Goal: Find specific page/section: Find specific page/section

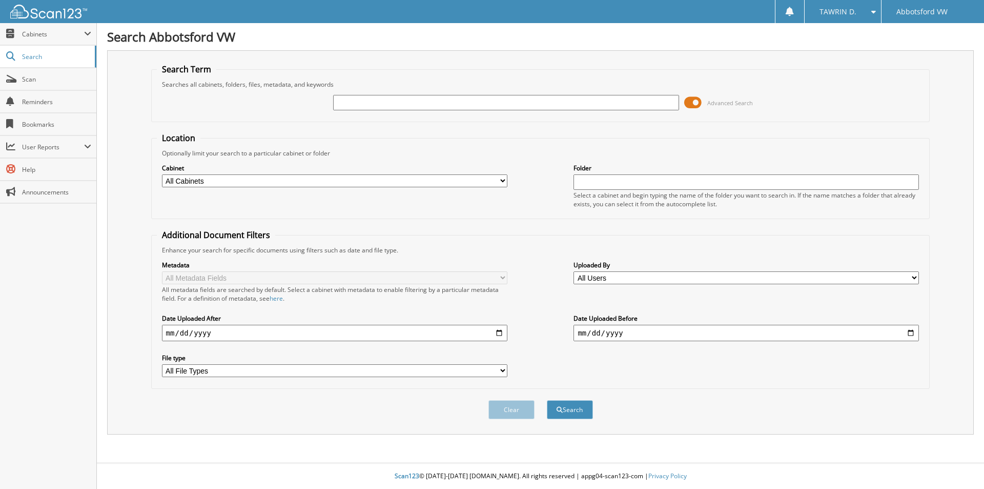
click at [390, 100] on input "text" at bounding box center [506, 102] width 346 height 15
type input "bts91999"
click at [547, 400] on button "Search" at bounding box center [570, 409] width 46 height 19
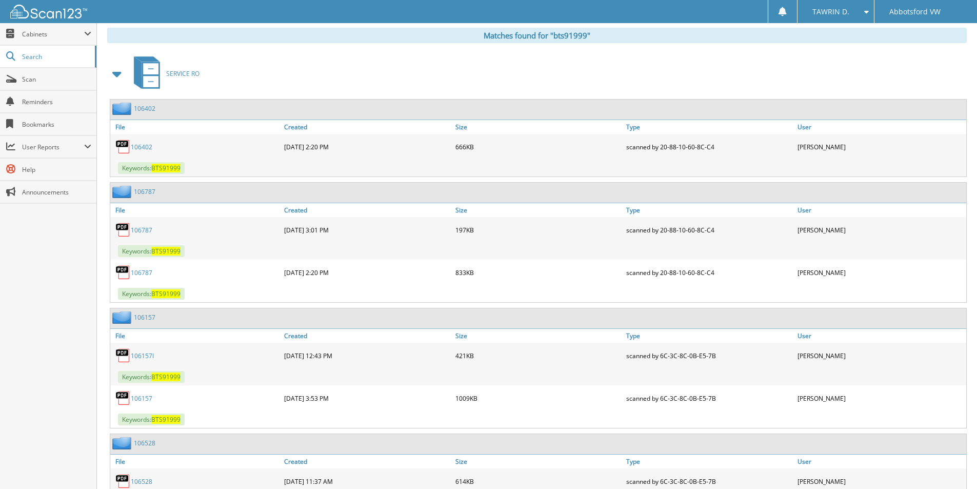
scroll to position [416, 0]
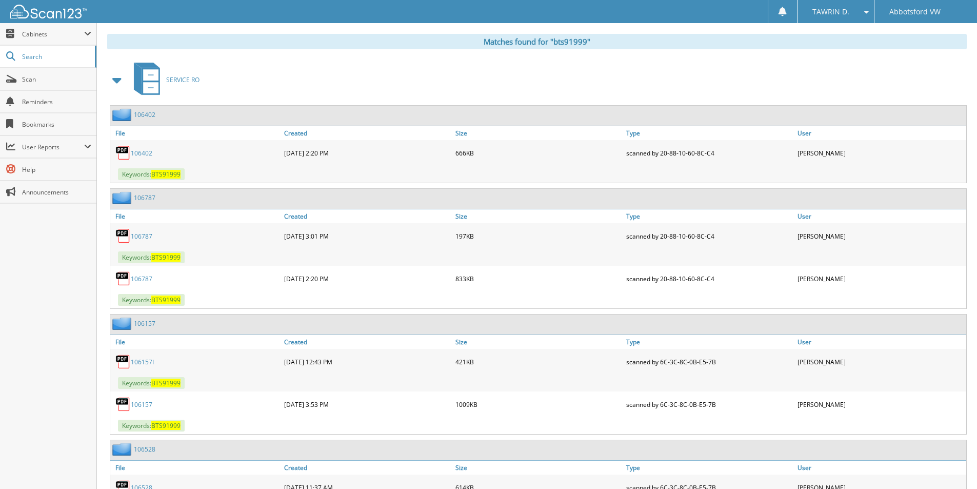
click at [140, 153] on link "106402" at bounding box center [142, 153] width 22 height 9
click at [141, 235] on link "106787" at bounding box center [142, 236] width 22 height 9
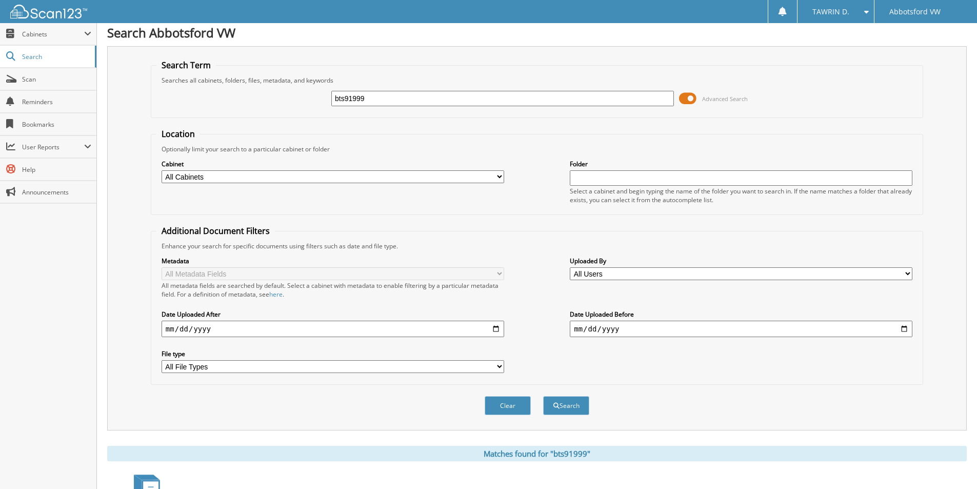
scroll to position [0, 0]
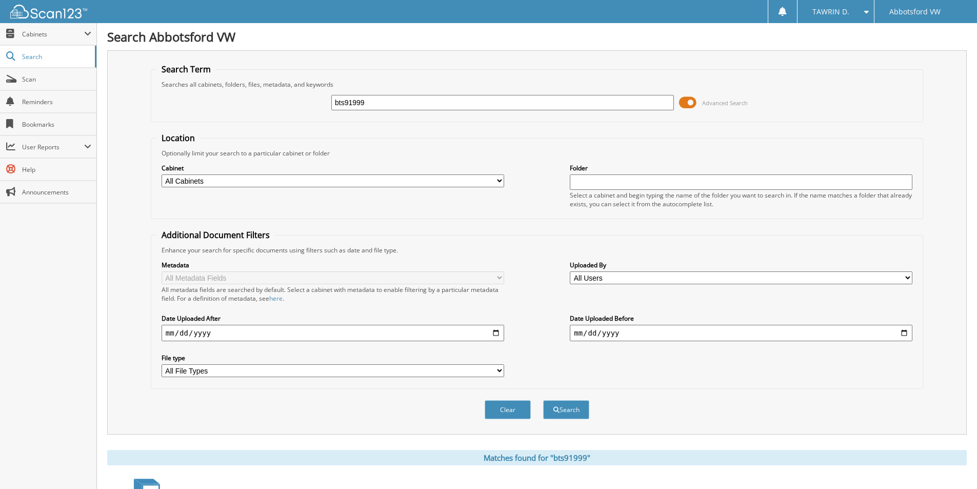
click at [364, 104] on input "bts91999" at bounding box center [502, 102] width 342 height 15
type input "6070126"
click at [543, 400] on button "Search" at bounding box center [566, 409] width 46 height 19
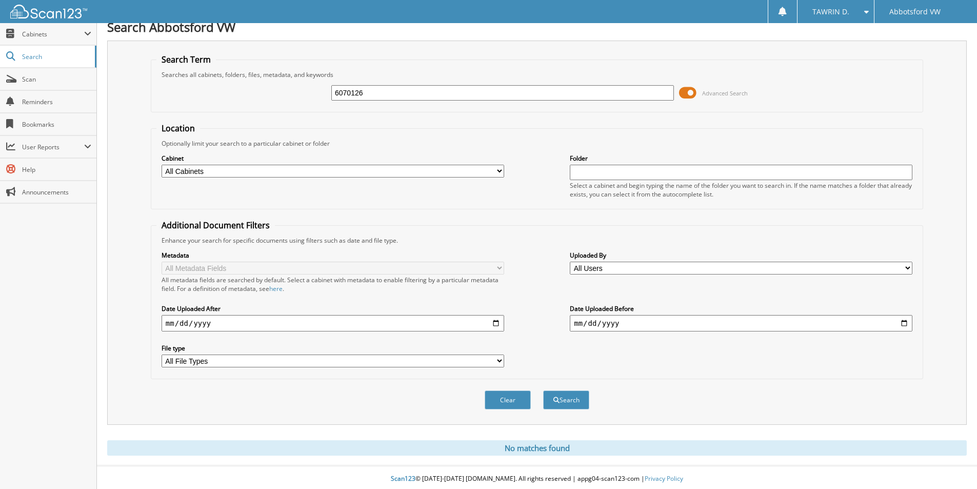
scroll to position [13, 0]
